Goal: Task Accomplishment & Management: Complete application form

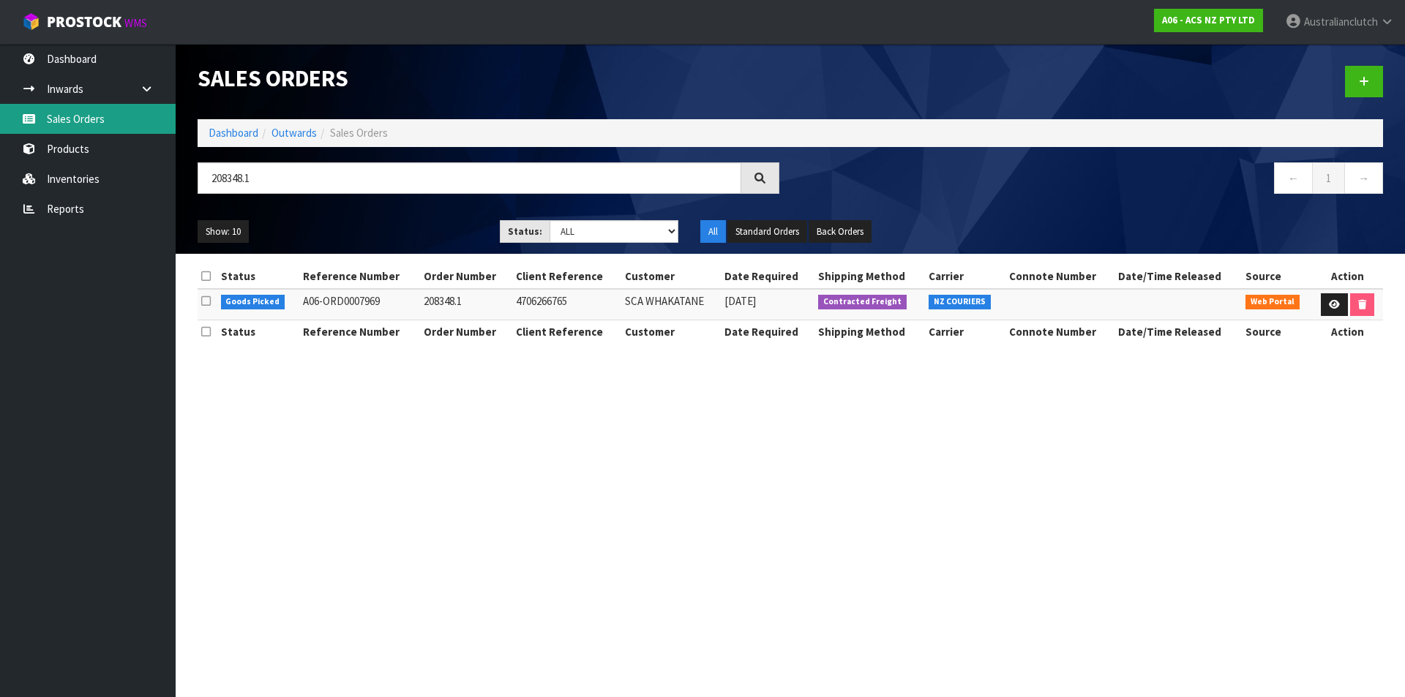
click at [64, 120] on link "Sales Orders" at bounding box center [88, 119] width 176 height 30
click at [1360, 79] on icon at bounding box center [1364, 81] width 10 height 11
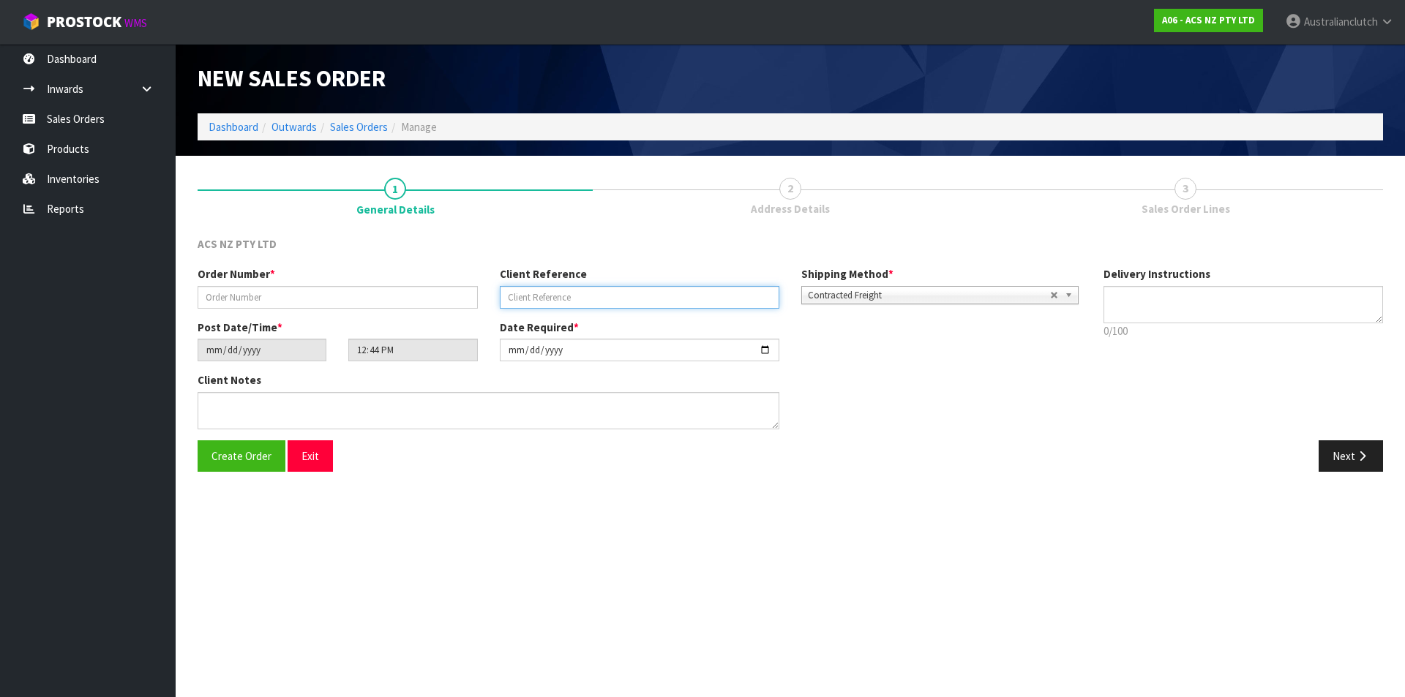
click at [541, 299] on input "text" at bounding box center [640, 297] width 280 height 23
paste input "16:947818"
type input "16:947818"
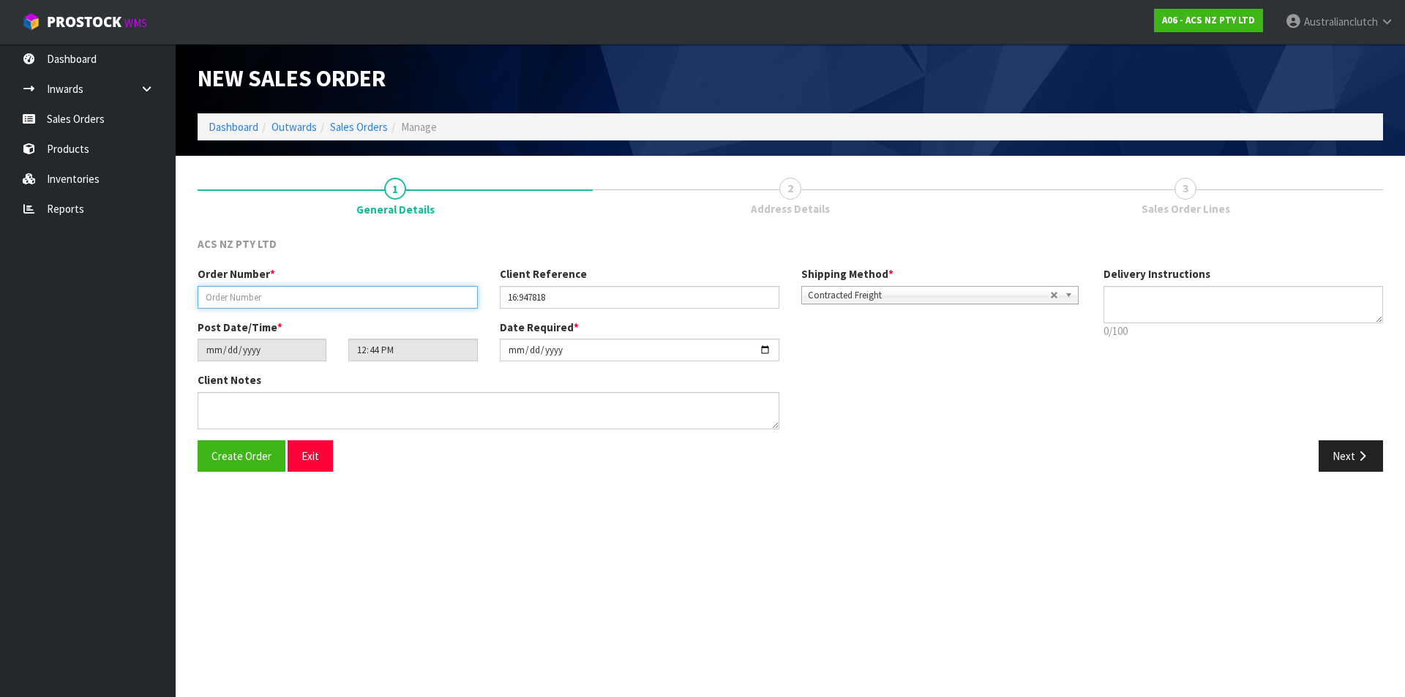
click at [435, 298] on input "text" at bounding box center [338, 297] width 280 height 23
type input "208356.1"
click at [903, 287] on span "Contracted Freight" at bounding box center [929, 296] width 242 height 18
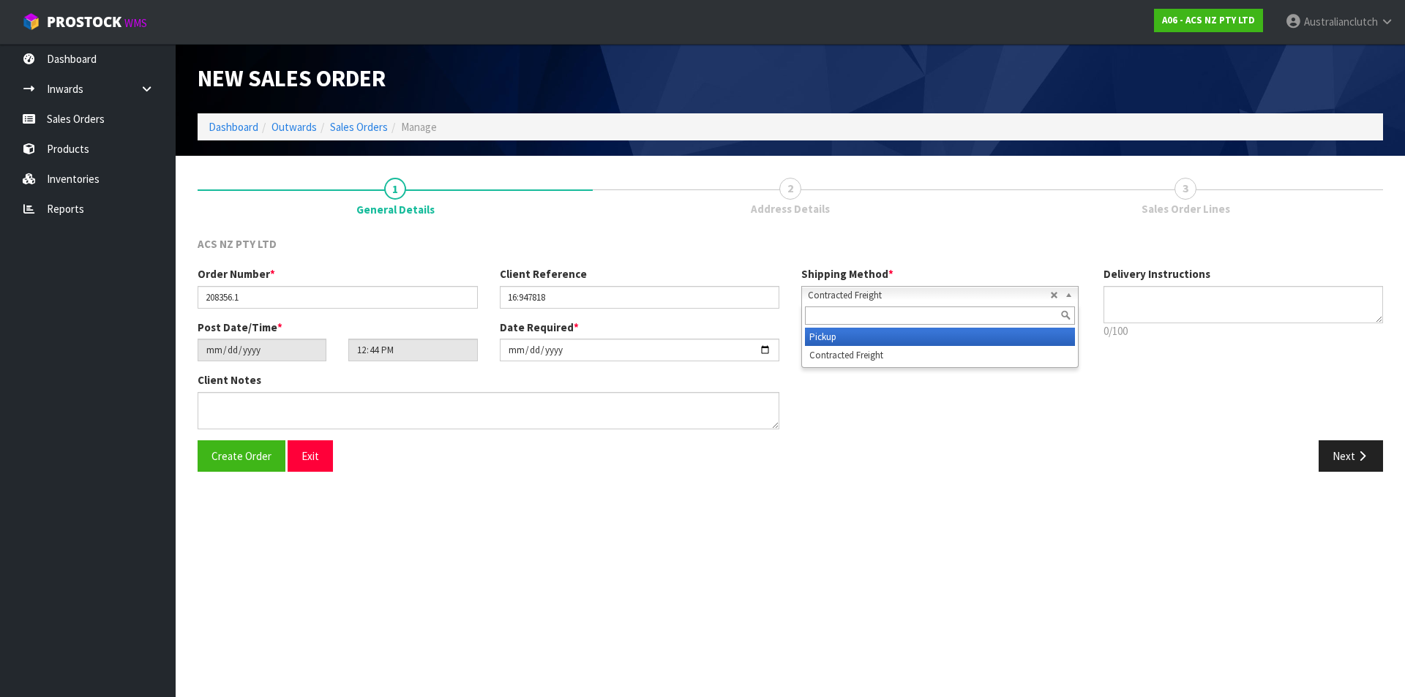
click at [884, 332] on li "Pickup" at bounding box center [940, 337] width 270 height 18
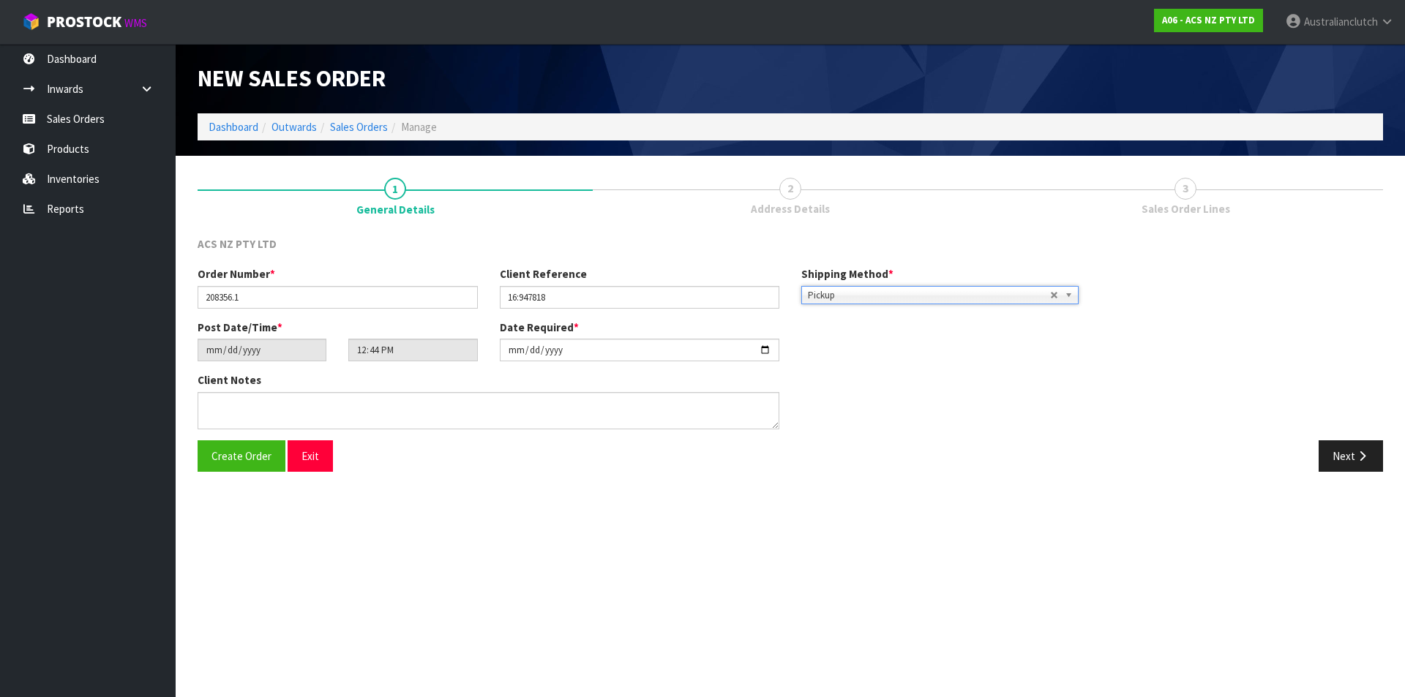
click at [1386, 465] on div "Next" at bounding box center [1092, 455] width 604 height 31
click at [1350, 456] on button "Next" at bounding box center [1351, 455] width 64 height 31
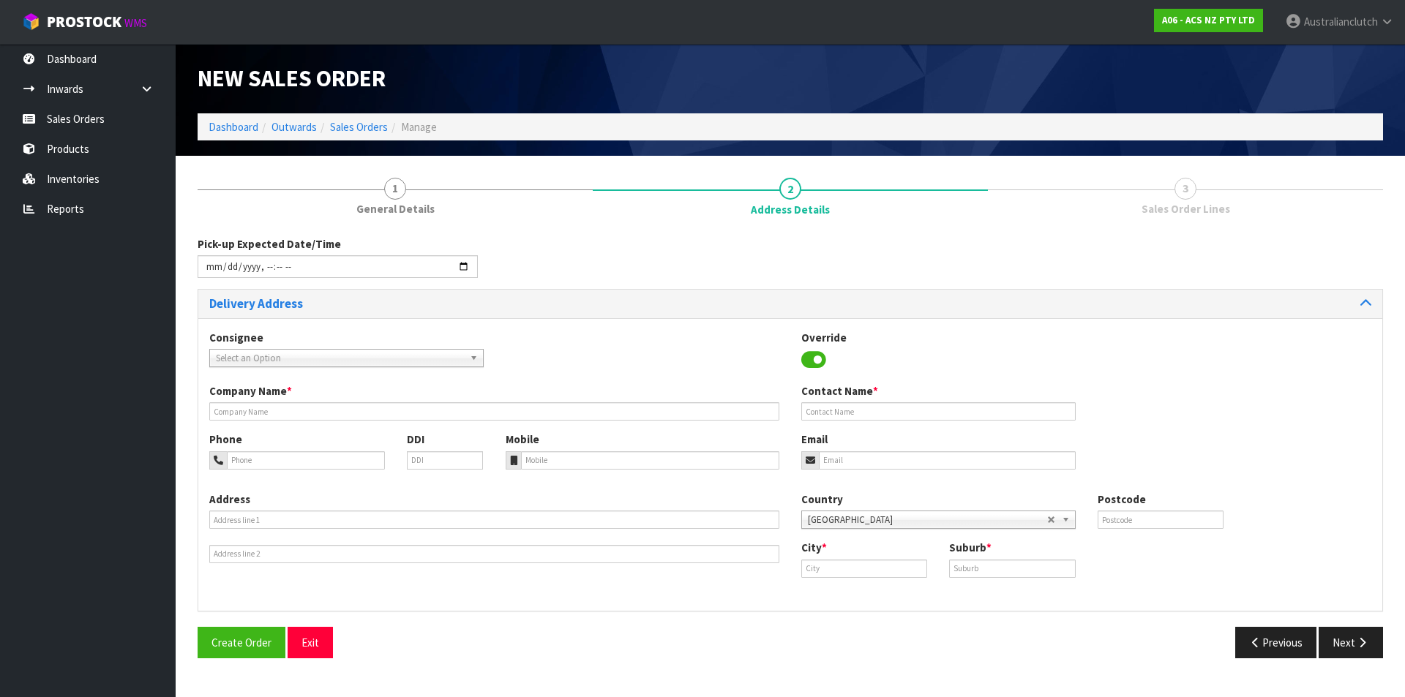
click at [380, 361] on span "Select an Option" at bounding box center [340, 359] width 248 height 18
type input "101679"
click at [364, 391] on li "101679 - BNTNZ NEW [PERSON_NAME] 16" at bounding box center [346, 400] width 267 height 18
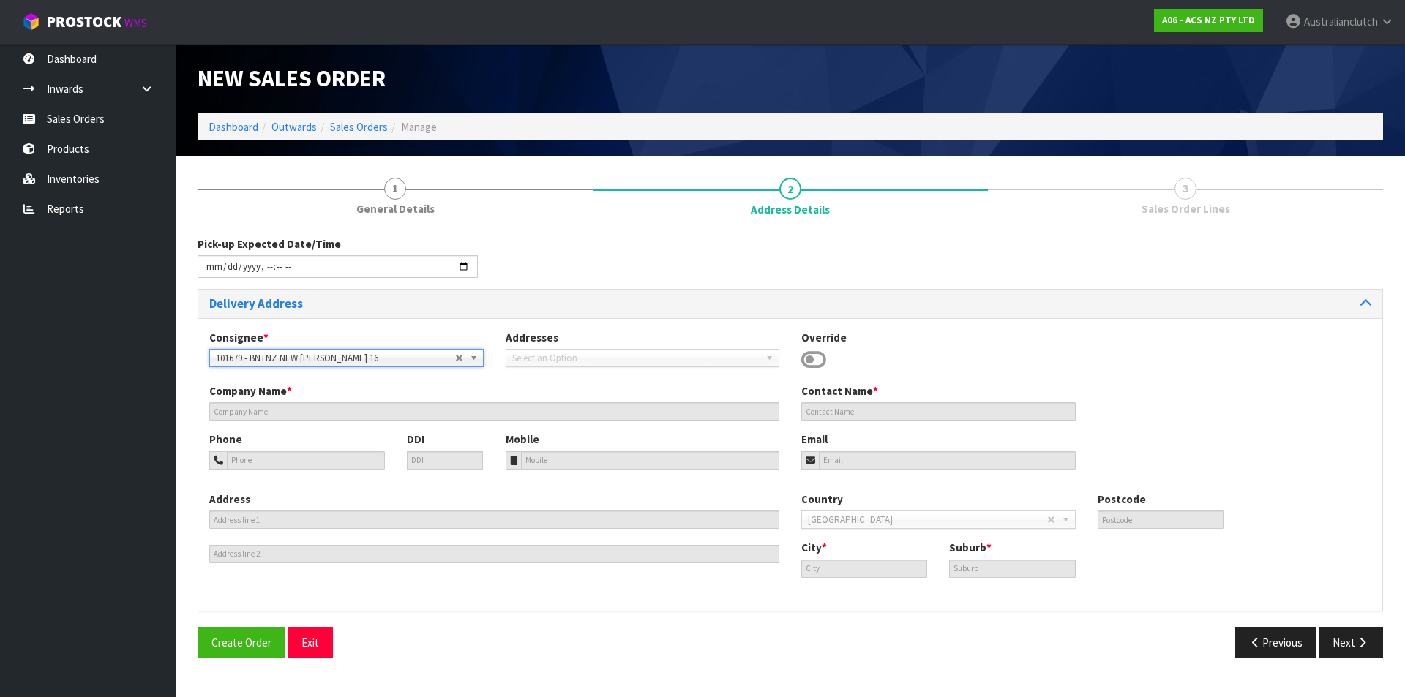
type input "BNTNZ NEW [PERSON_NAME] 16"
type input "[STREET_ADDRESS]"
type input "0640"
type input "[GEOGRAPHIC_DATA]"
type input "NEW [PERSON_NAME]"
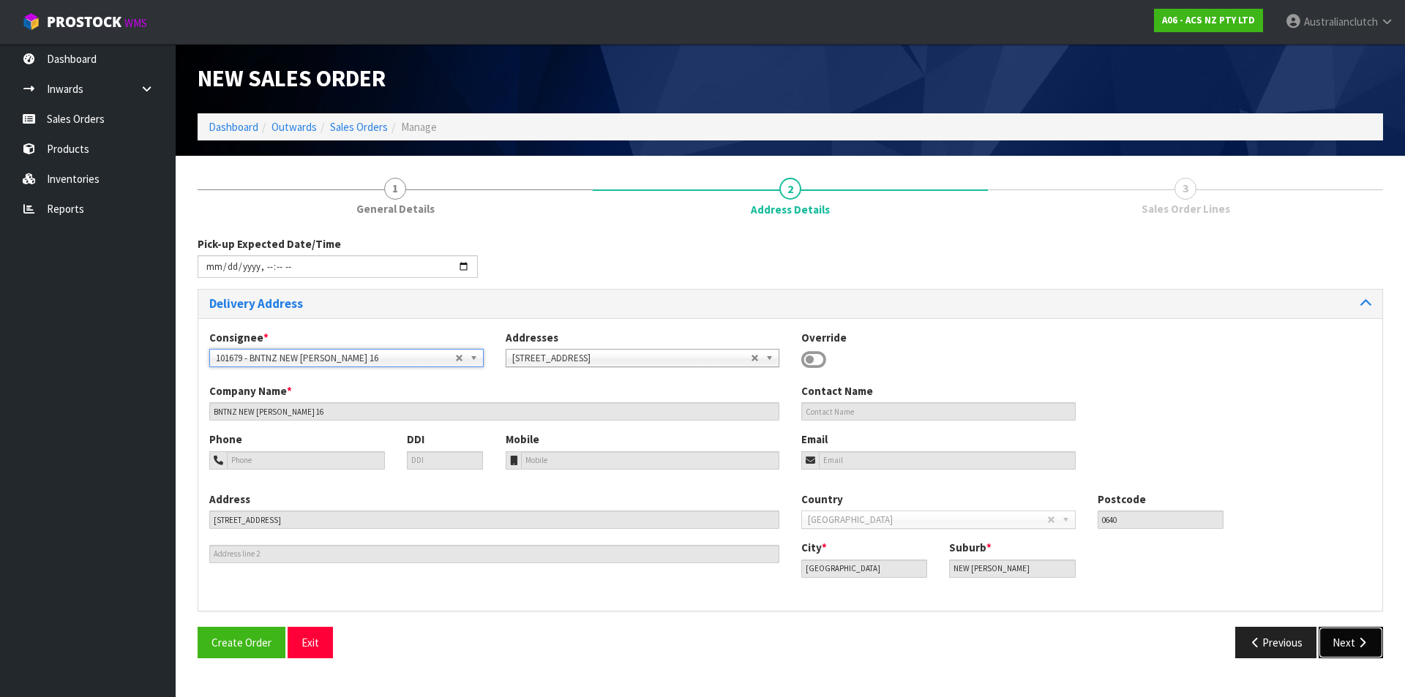
drag, startPoint x: 1340, startPoint y: 645, endPoint x: 722, endPoint y: 478, distance: 639.7
click at [1335, 644] on button "Next" at bounding box center [1351, 642] width 64 height 31
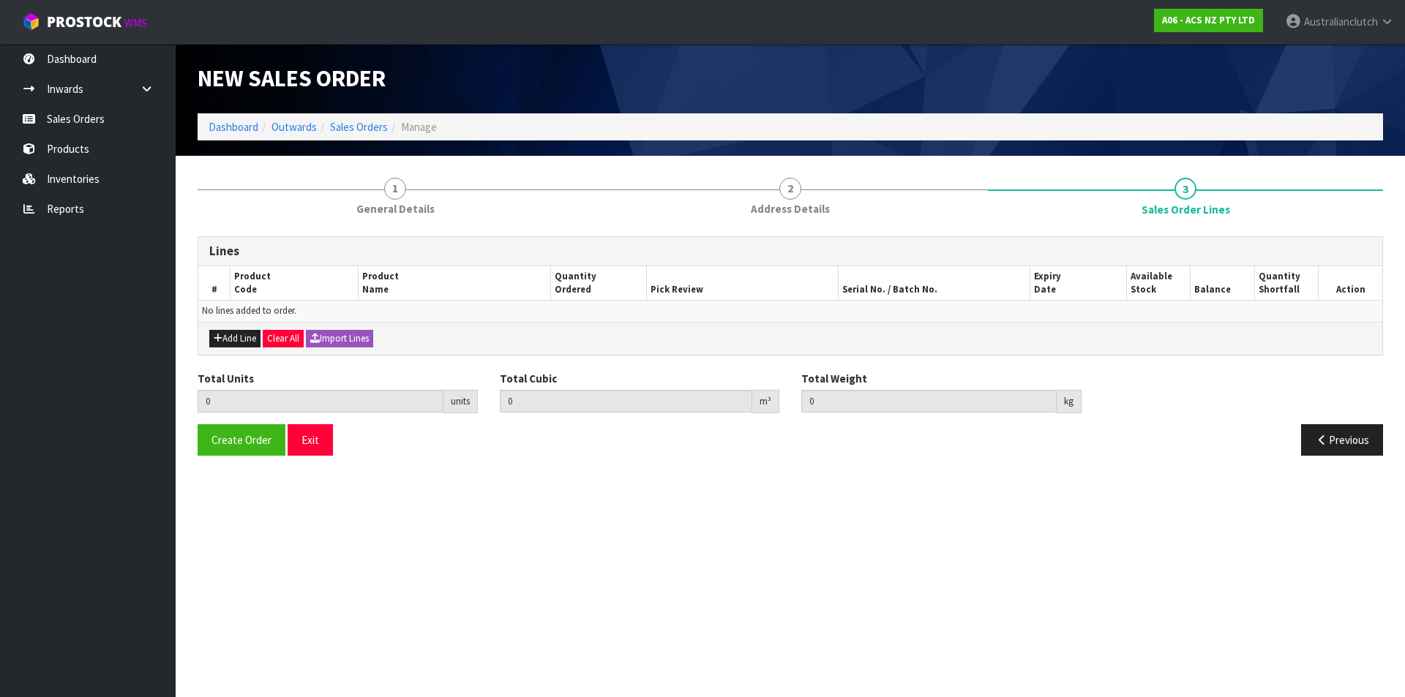
click at [241, 327] on div "Add Line Clear All Import Lines" at bounding box center [790, 338] width 1184 height 33
click at [240, 334] on button "Add Line" at bounding box center [234, 339] width 51 height 18
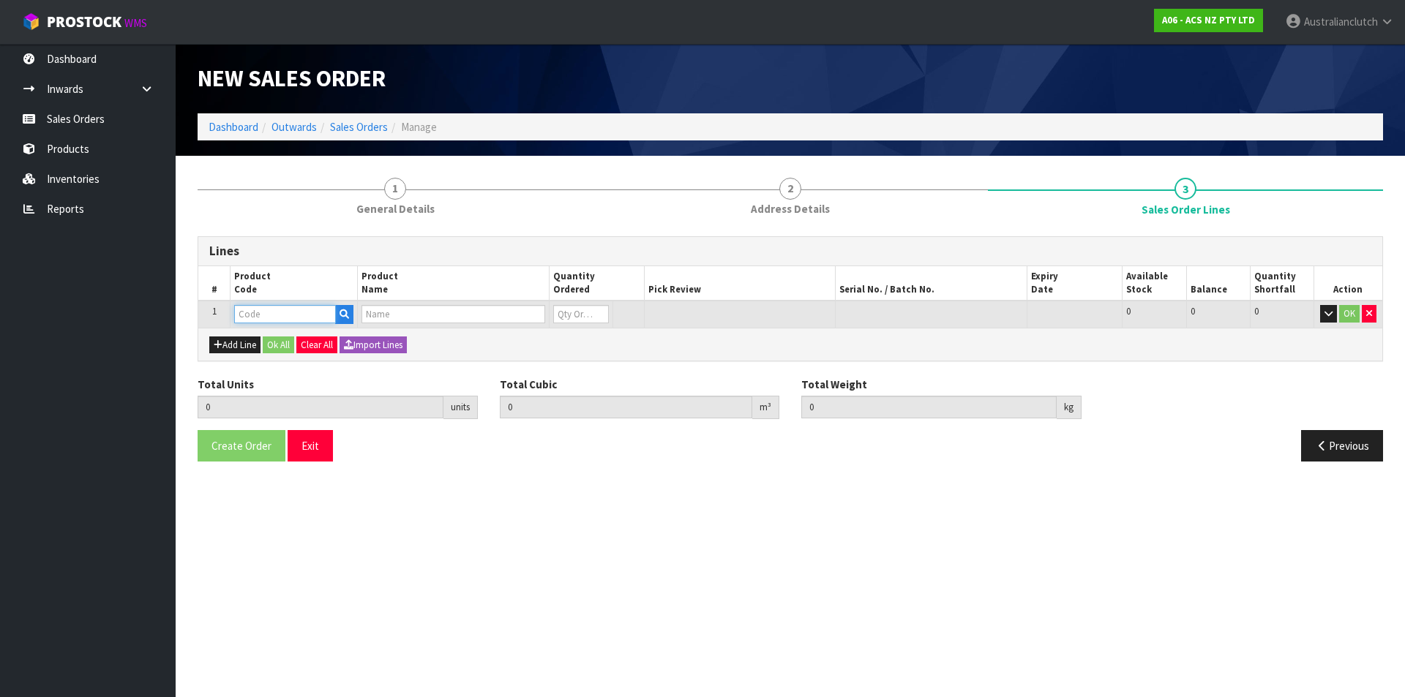
click at [250, 318] on input "text" at bounding box center [285, 314] width 102 height 18
type input "KMI28690"
click at [293, 334] on strong "KMI28690" at bounding box center [273, 339] width 47 height 14
type input "KMI28690"
type input "0.000000"
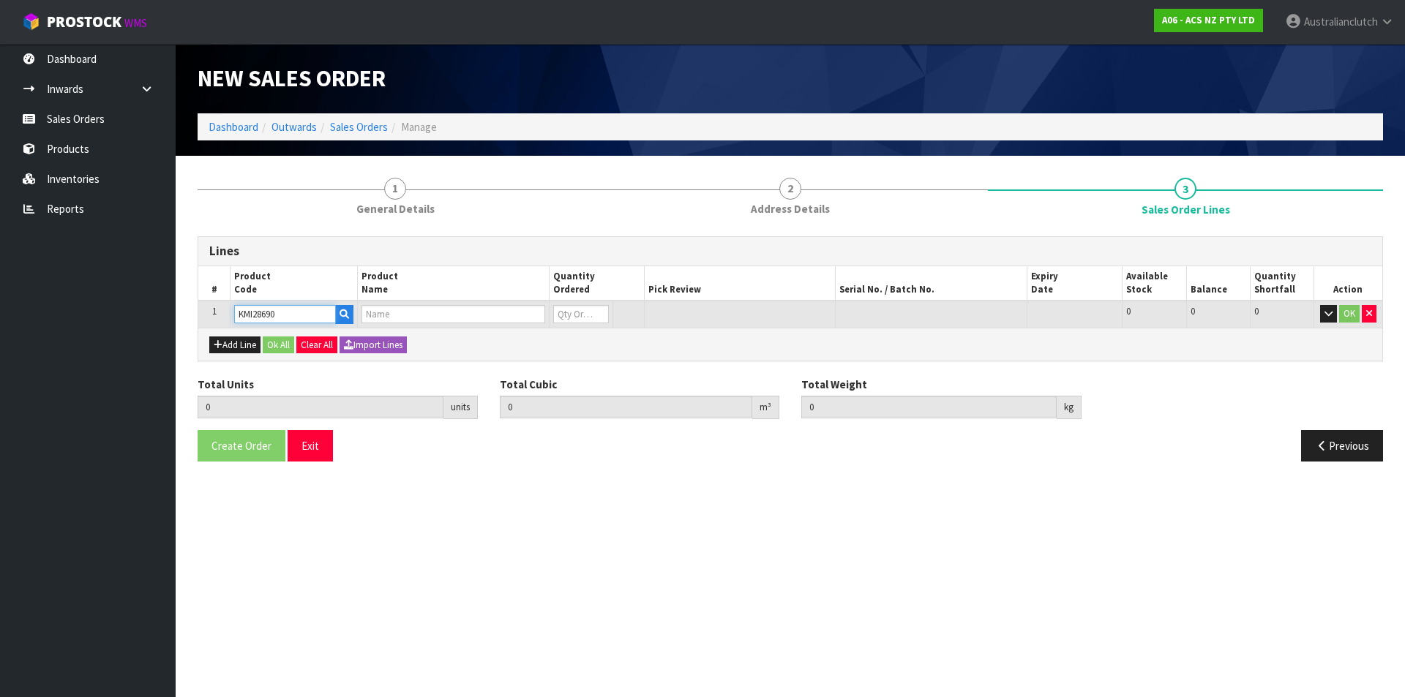
type input "0.000"
type input "KIT STD MITS TRITON 2.4L INC SMF+CSC"
type input "0"
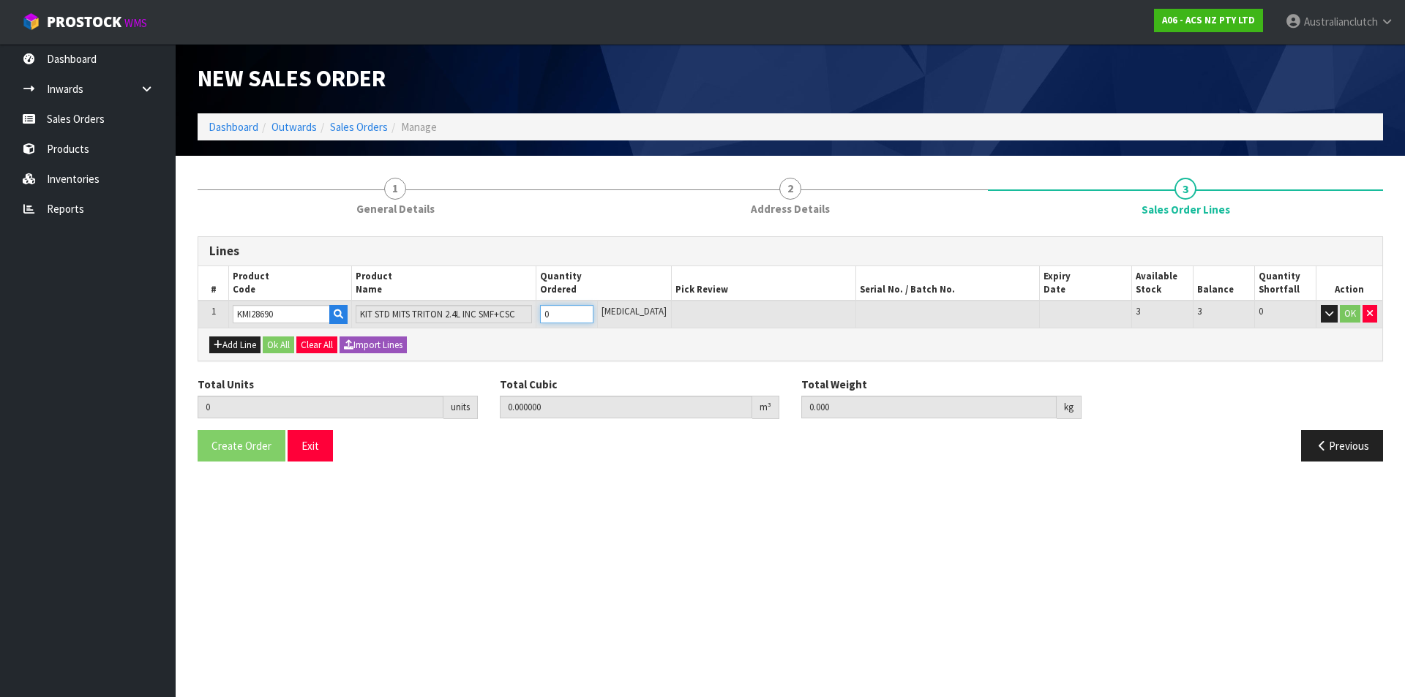
type input "1"
type input "0.05082"
type input "38.79"
type input "1"
click at [593, 311] on input "1" at bounding box center [566, 314] width 53 height 18
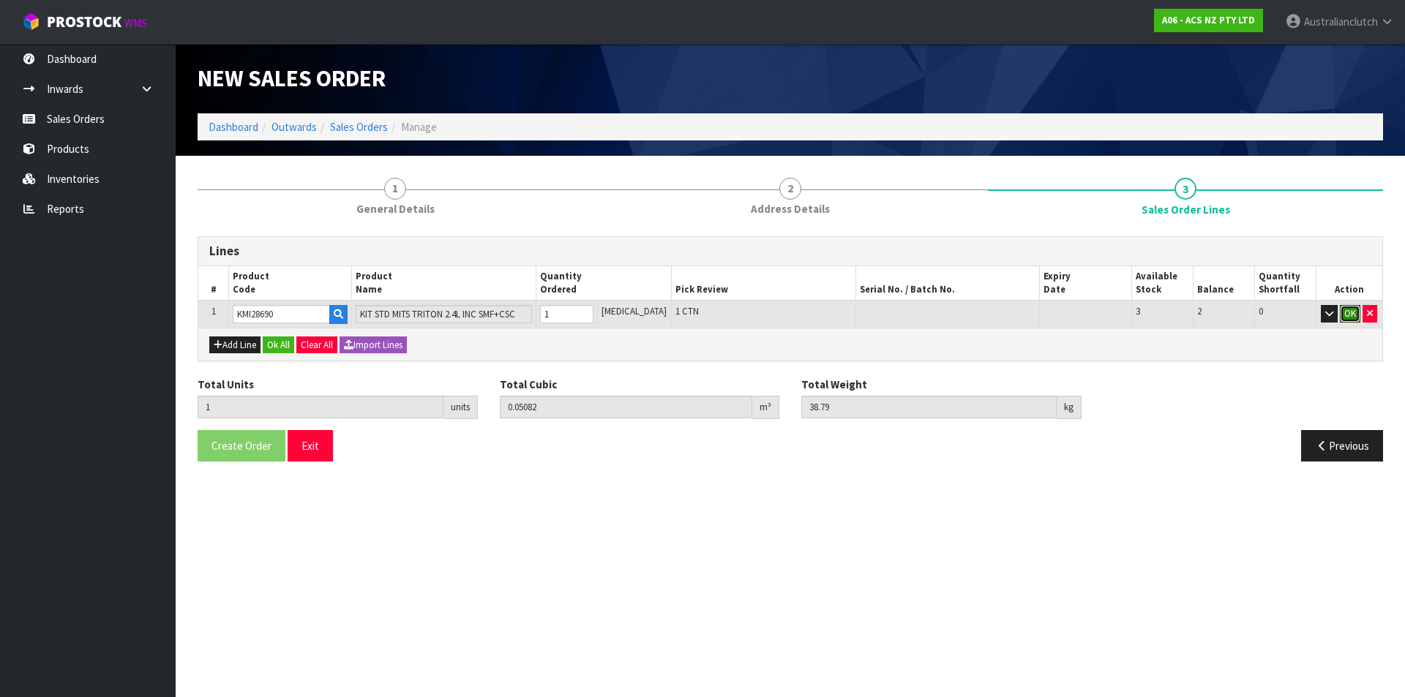
drag, startPoint x: 1355, startPoint y: 317, endPoint x: 1076, endPoint y: 350, distance: 280.8
click at [1355, 316] on button "OK" at bounding box center [1350, 314] width 20 height 18
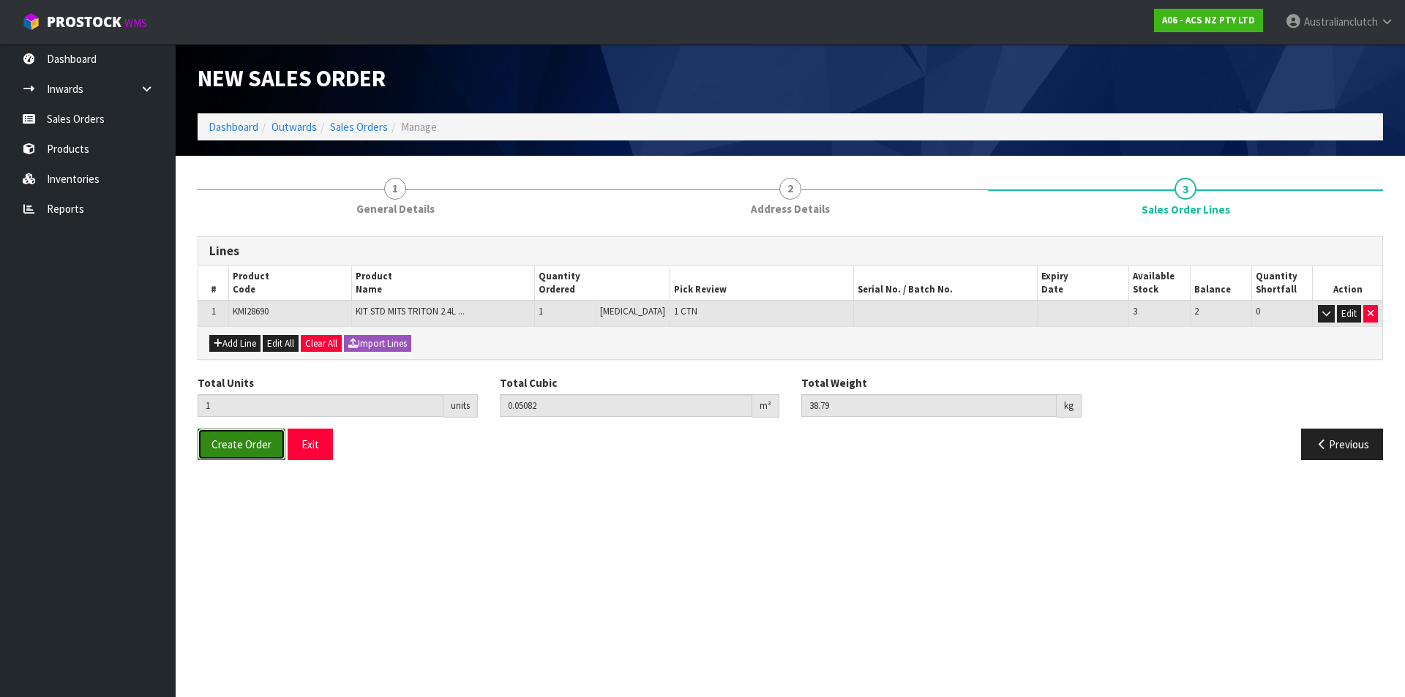
click at [234, 454] on button "Create Order" at bounding box center [242, 444] width 88 height 31
